Goal: Information Seeking & Learning: Learn about a topic

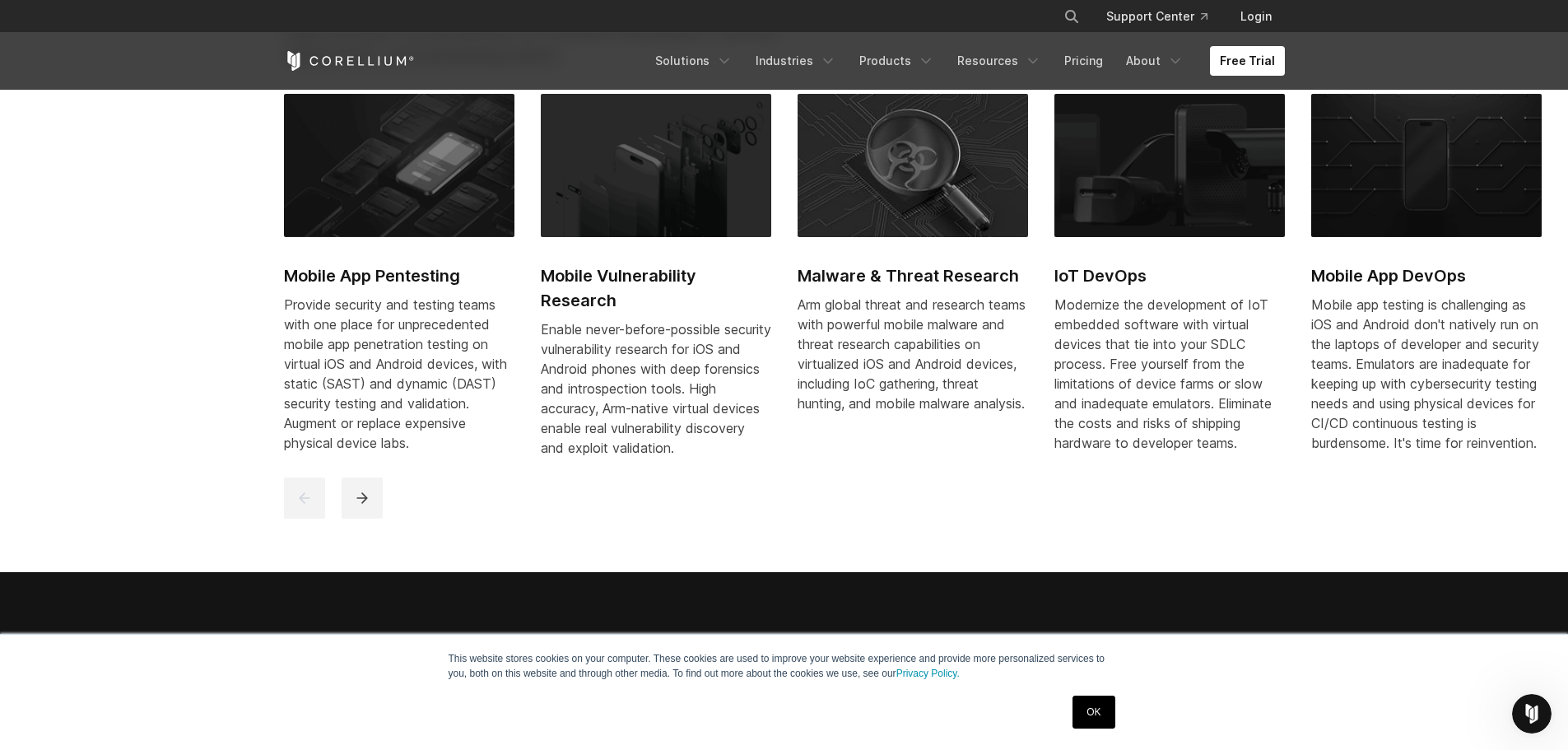
scroll to position [1070, 0]
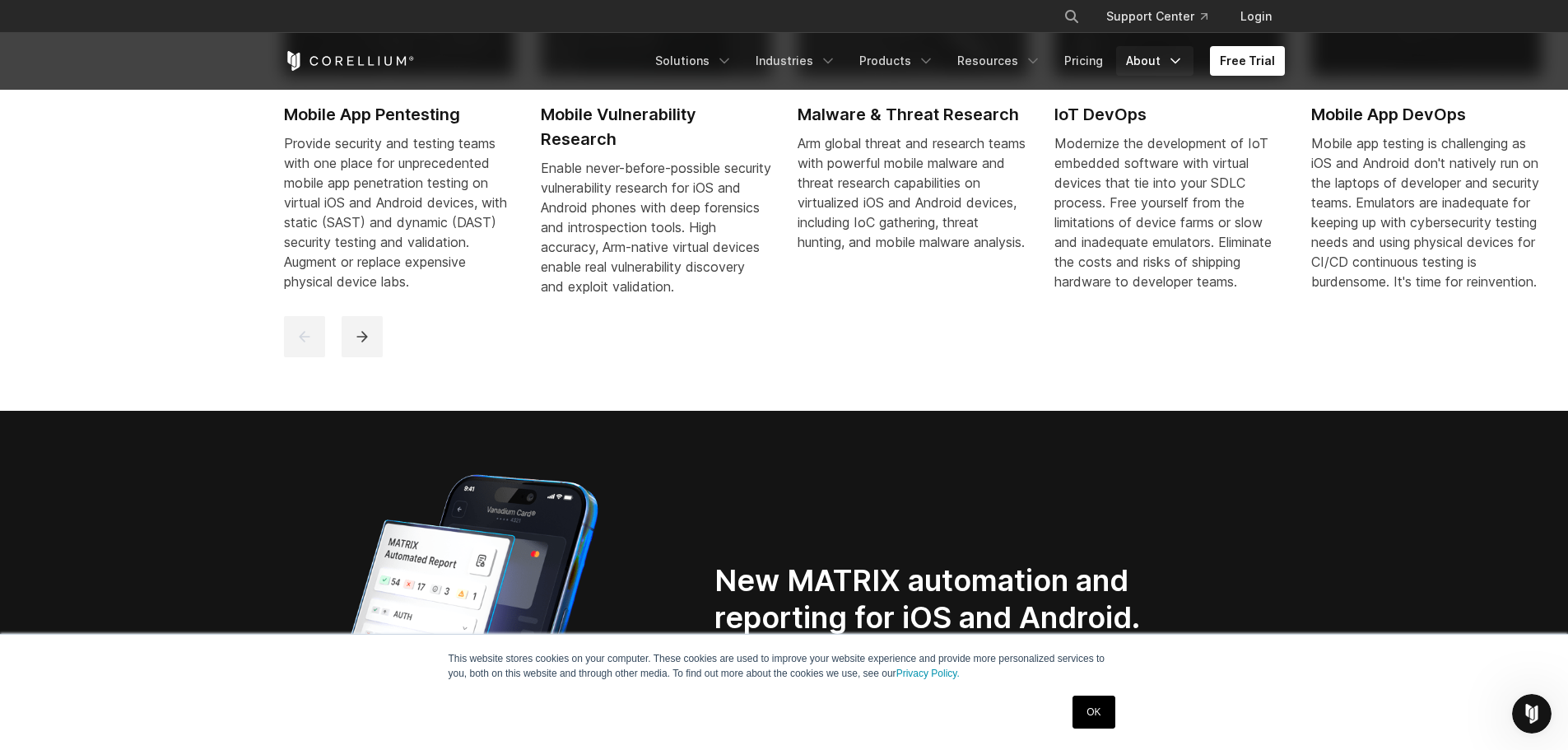
click at [1170, 65] on icon "Navigation Menu" at bounding box center [1174, 61] width 17 height 17
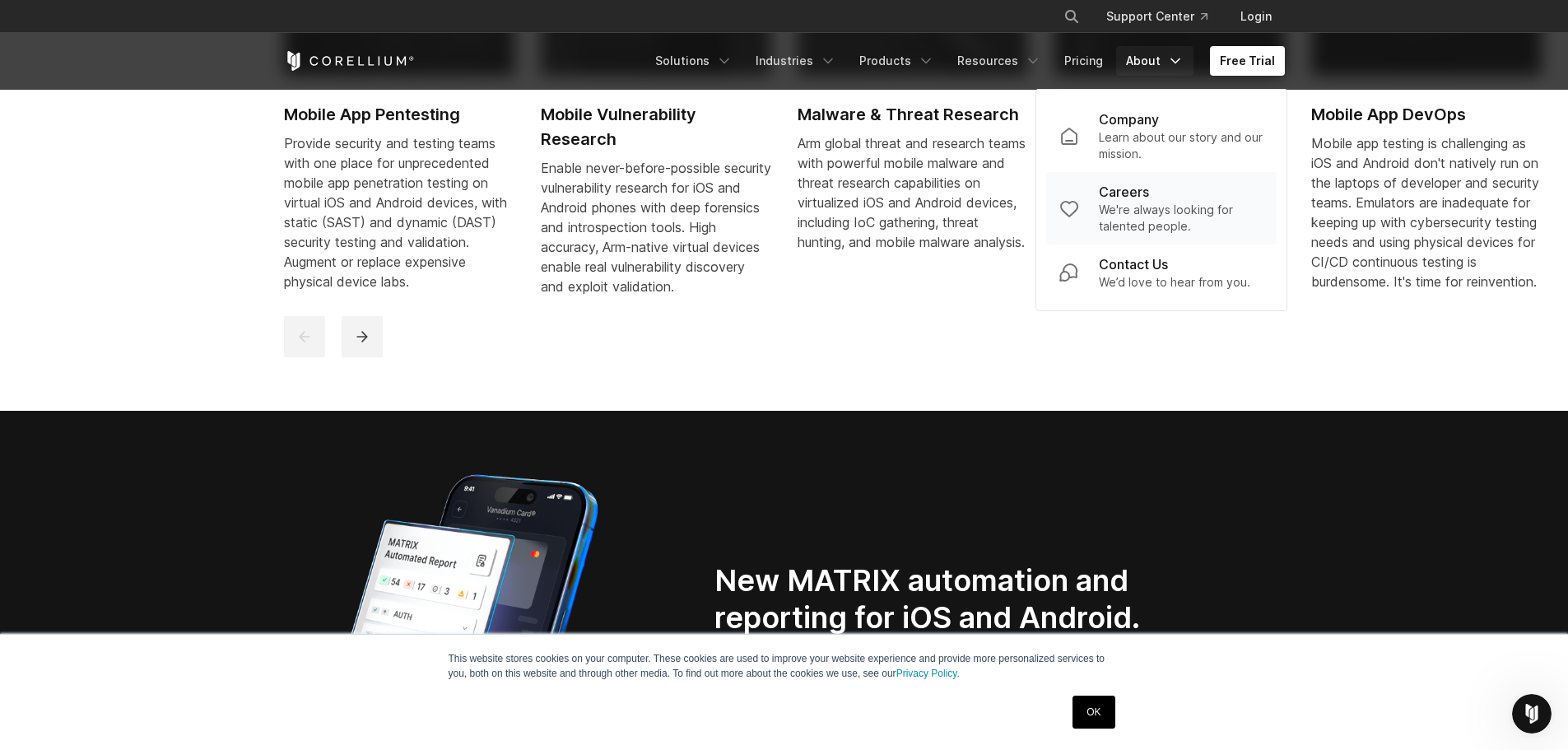
click at [1157, 197] on div "Careers" at bounding box center [1181, 191] width 164 height 20
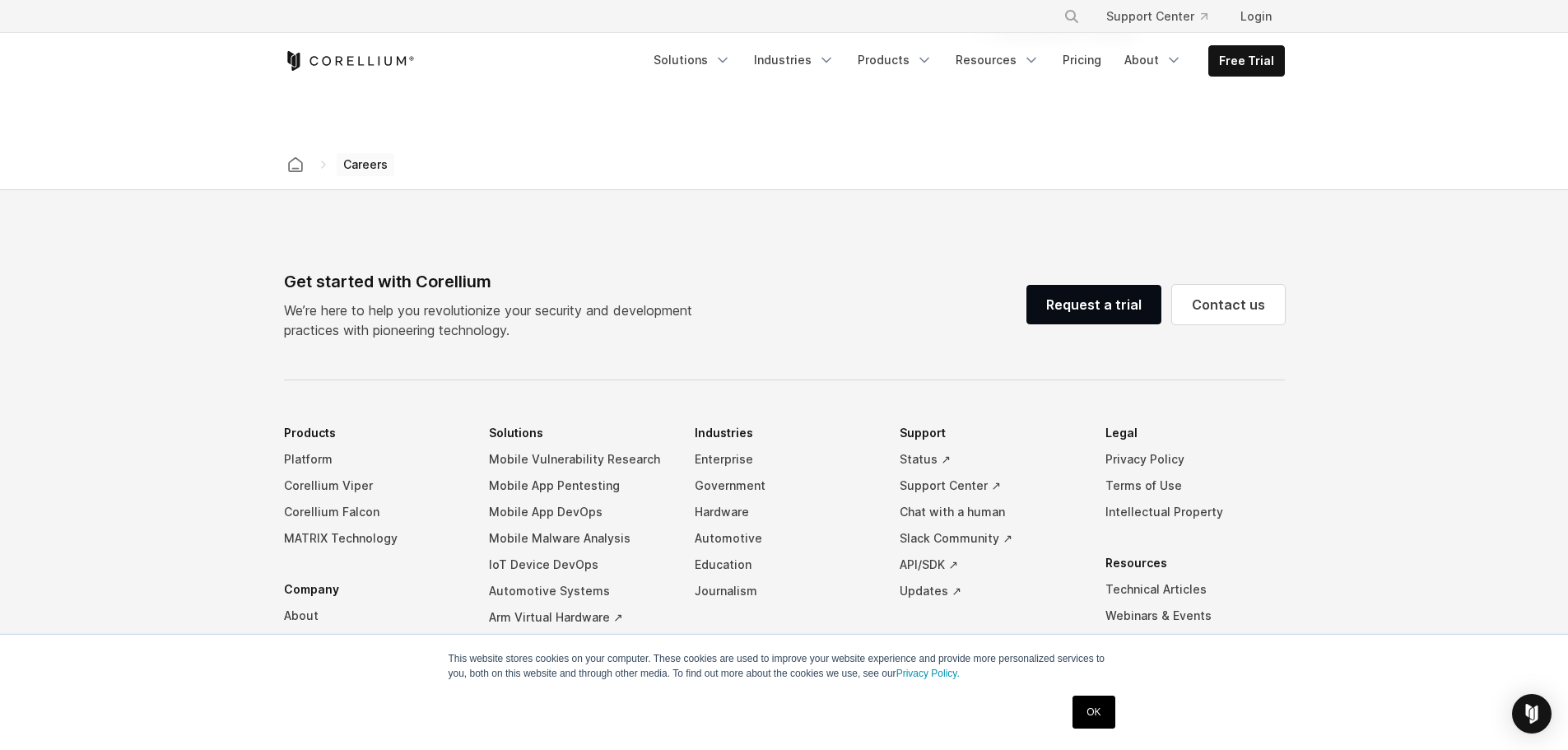
scroll to position [1515, 0]
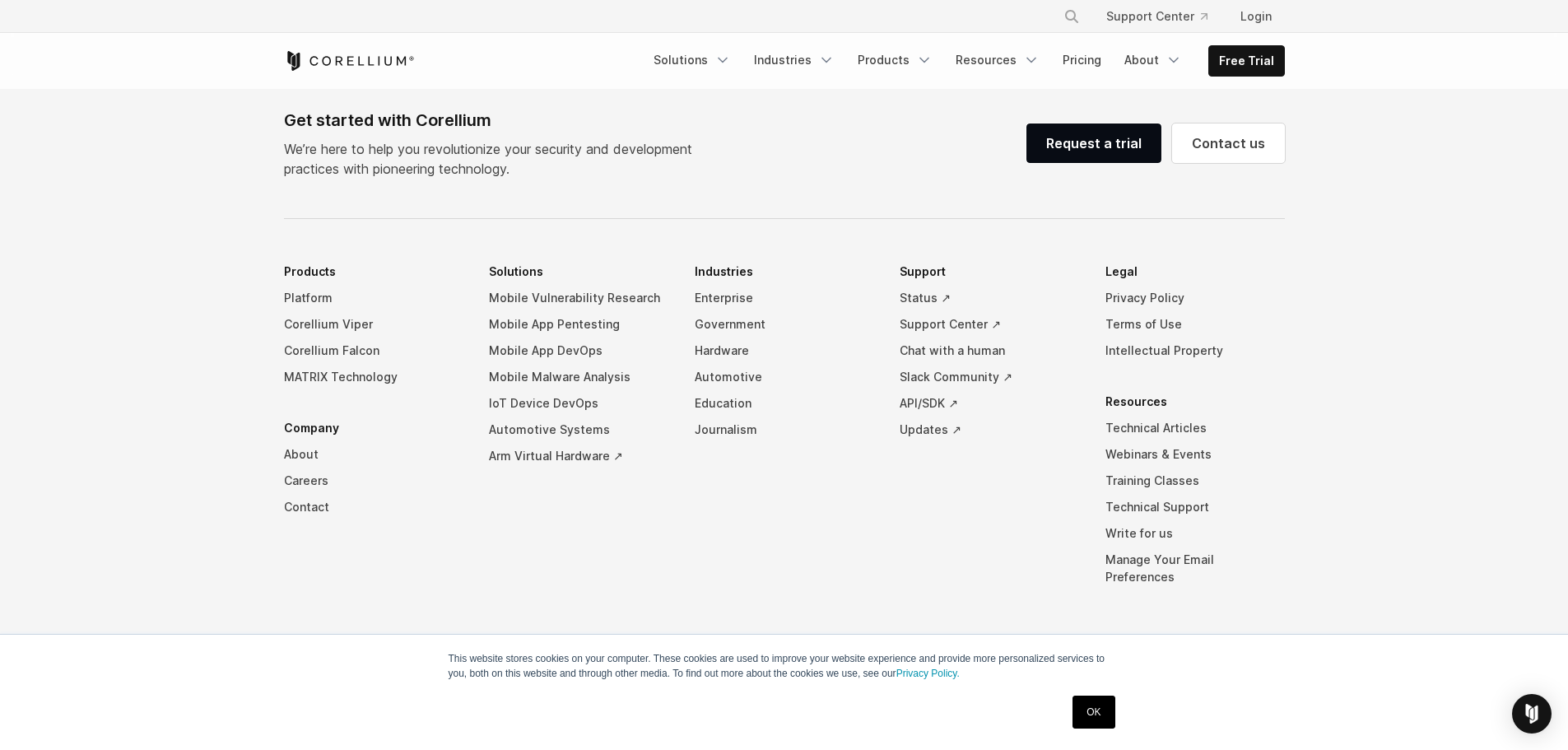
drag, startPoint x: 1363, startPoint y: 351, endPoint x: 1353, endPoint y: 322, distance: 30.7
click at [1363, 351] on footer "Get started with Corellium We’re here to help you revolutionize your security a…" at bounding box center [784, 398] width 1568 height 739
click at [616, 528] on li "Solutions Mobile Vulnerability Research Mobile App Pentesting Mobile App DevOps…" at bounding box center [579, 436] width 180 height 356
drag, startPoint x: 432, startPoint y: 68, endPoint x: 492, endPoint y: 91, distance: 64.3
click at [336, 68] on div "Free Trial" at bounding box center [464, 61] width 360 height 20
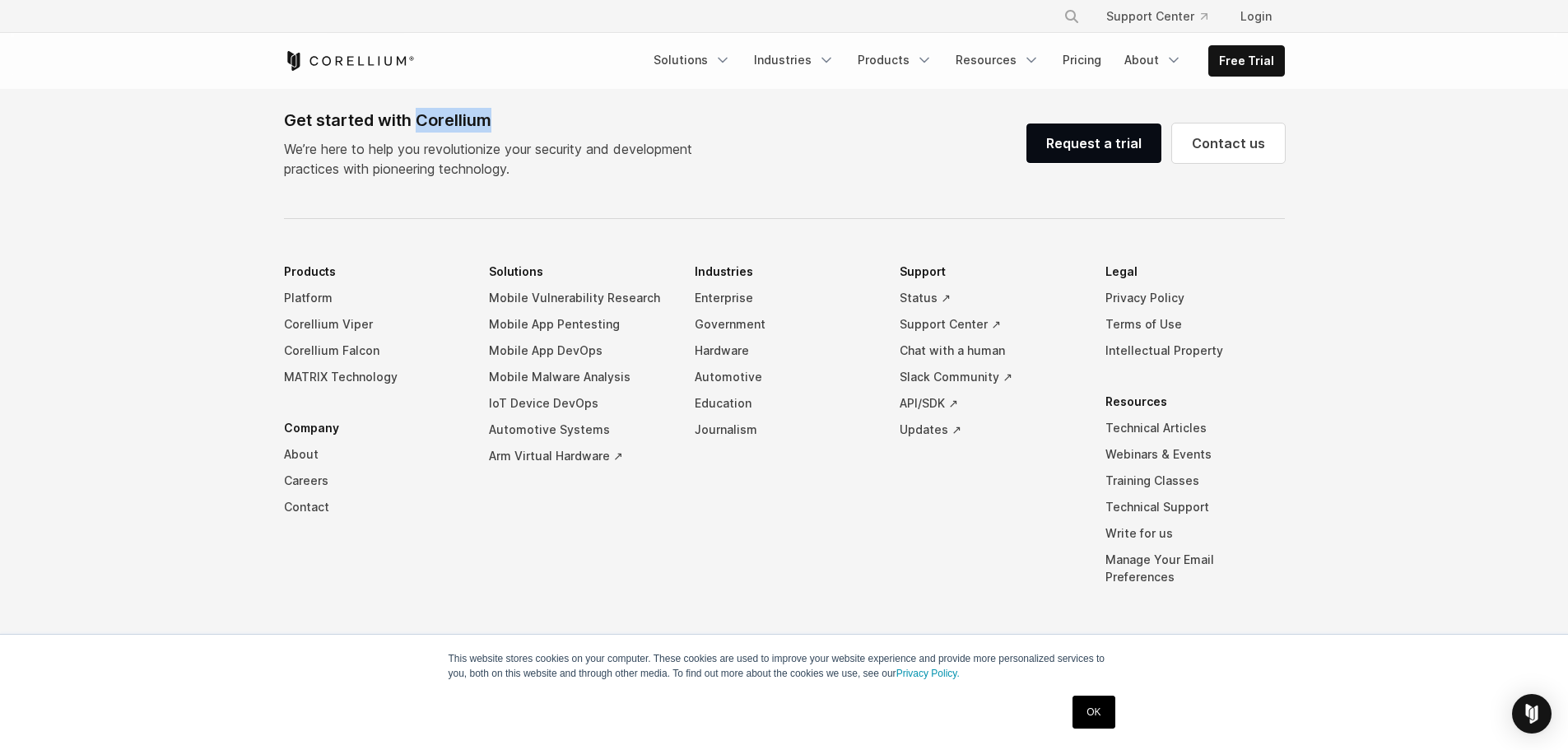
drag, startPoint x: 500, startPoint y: 123, endPoint x: 418, endPoint y: 130, distance: 82.3
click at [418, 130] on div "Get started with Corellium" at bounding box center [494, 120] width 421 height 24
copy div "Corellium"
click at [666, 285] on link "Mobile Vulnerability Research" at bounding box center [579, 298] width 180 height 26
